Goal: Transaction & Acquisition: Register for event/course

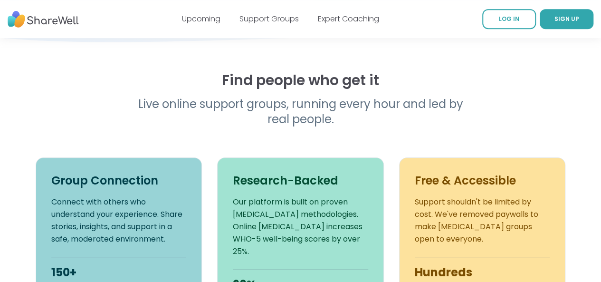
scroll to position [15, 0]
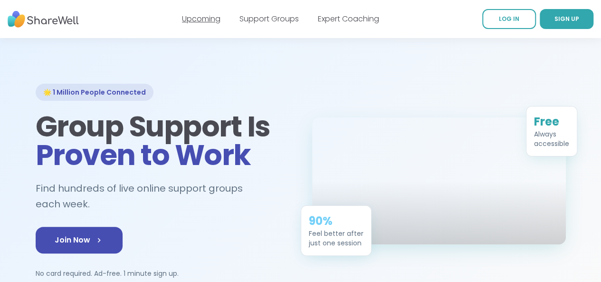
click at [188, 16] on link "Upcoming" at bounding box center [201, 18] width 38 height 11
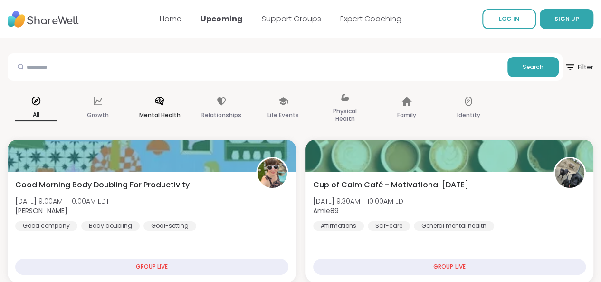
click at [165, 103] on icon at bounding box center [159, 101] width 10 height 10
